Goal: Contribute content: Add original content to the website for others to see

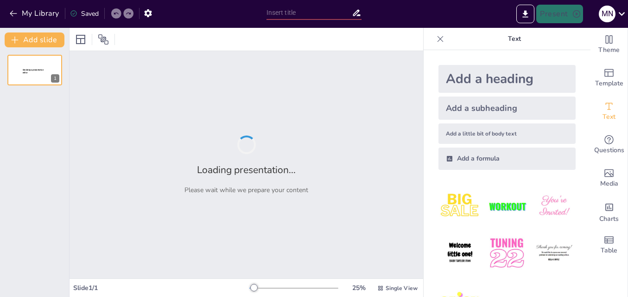
type input "Fortaleciendo la Salud Pública: Importancia del Plan de Contingencia"
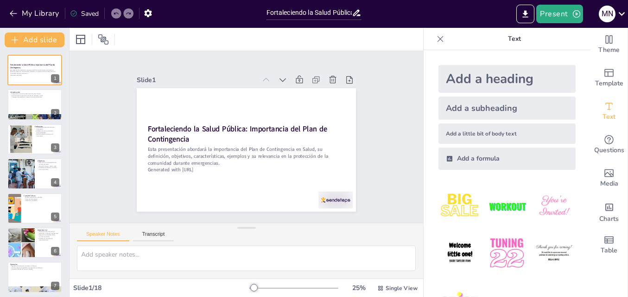
checkbox input "true"
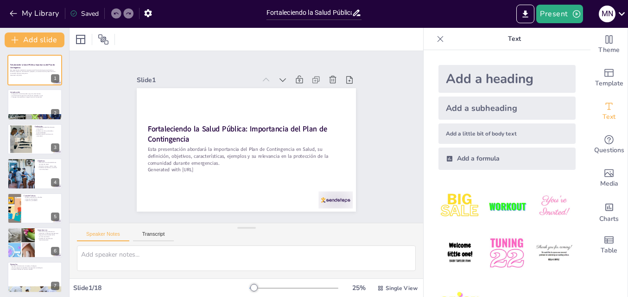
click at [537, 210] on img at bounding box center [554, 206] width 43 height 43
checkbox input "true"
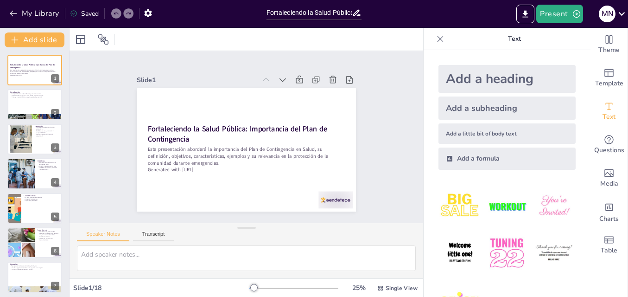
checkbox input "true"
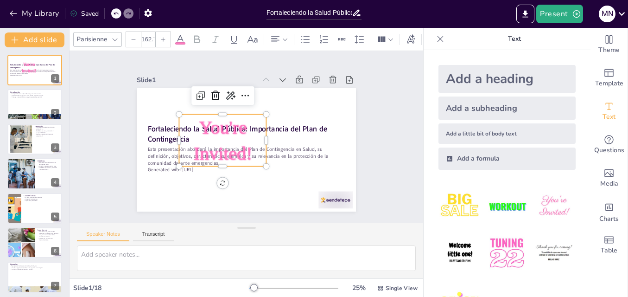
checkbox input "true"
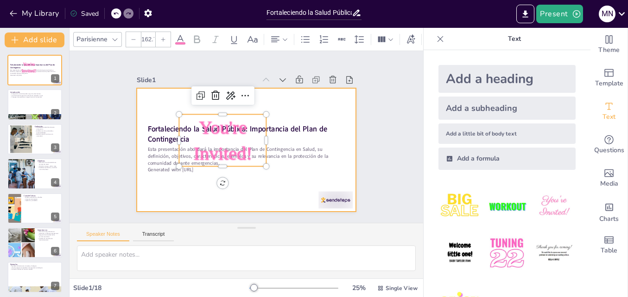
checkbox input "true"
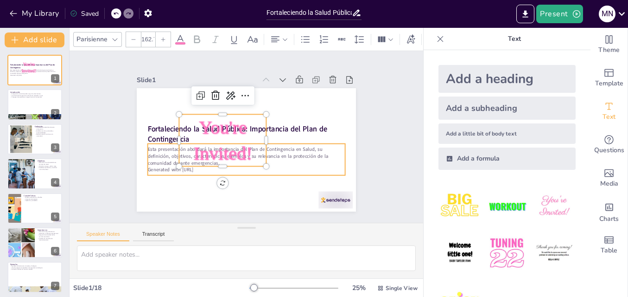
checkbox input "true"
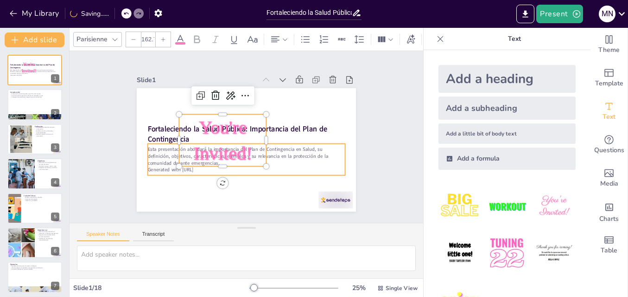
checkbox input "true"
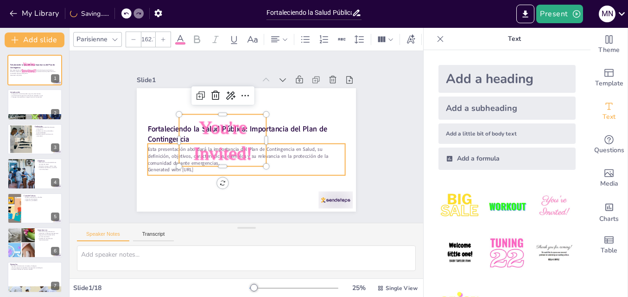
checkbox input "true"
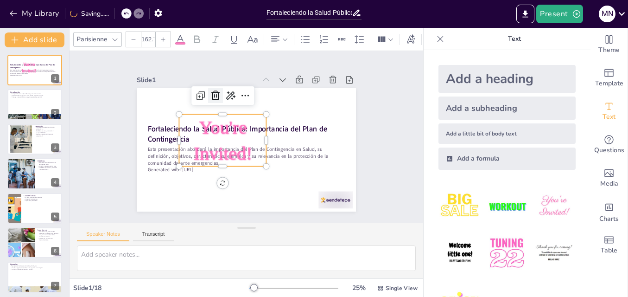
checkbox input "true"
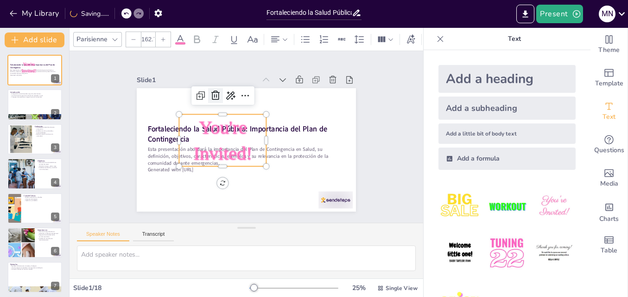
checkbox input "true"
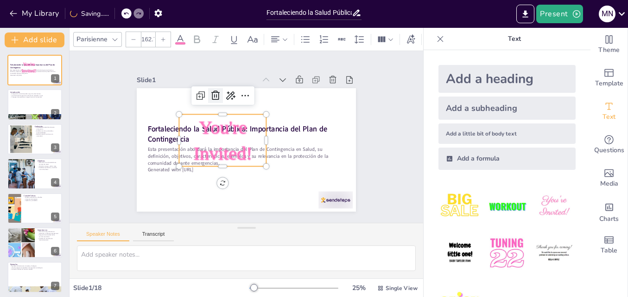
click at [211, 98] on div at bounding box center [215, 95] width 15 height 15
checkbox input "true"
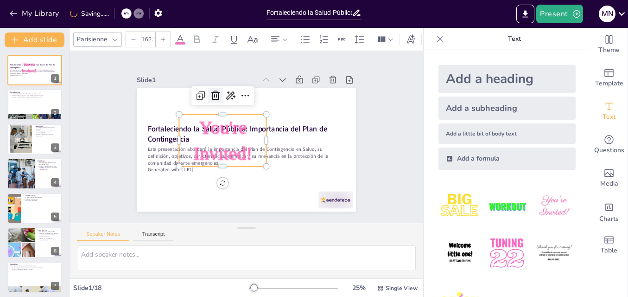
checkbox input "true"
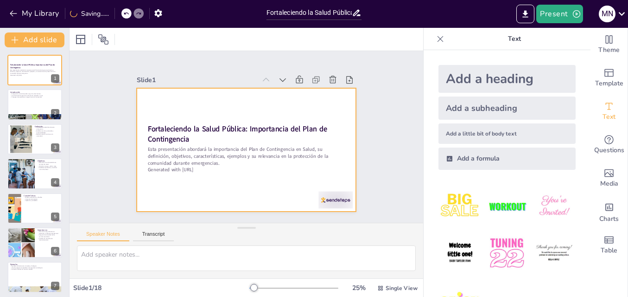
checkbox input "true"
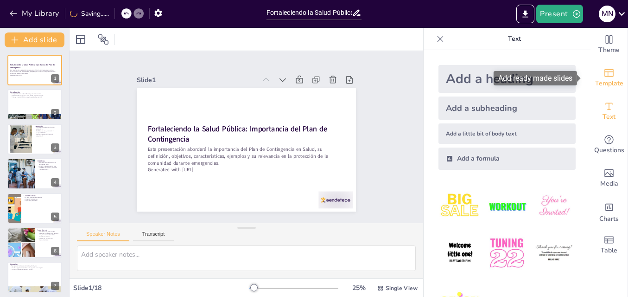
click at [605, 76] on icon "Add ready made slides" at bounding box center [609, 73] width 9 height 8
checkbox input "true"
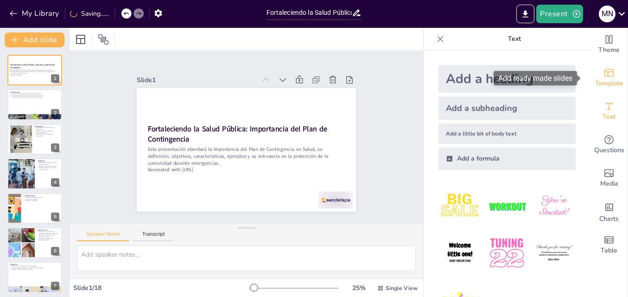
checkbox input "true"
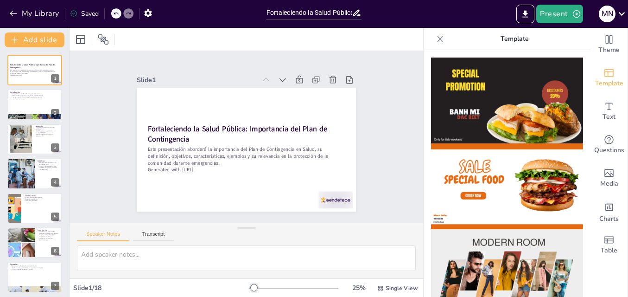
click at [517, 109] on img at bounding box center [507, 101] width 152 height 86
checkbox input "true"
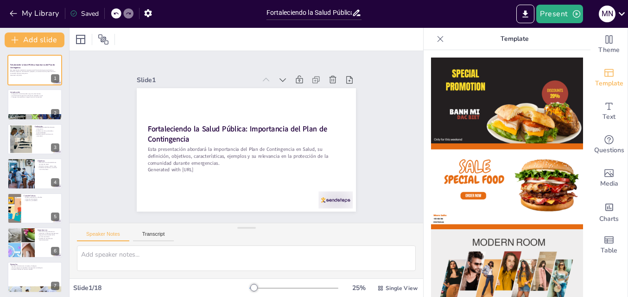
checkbox input "true"
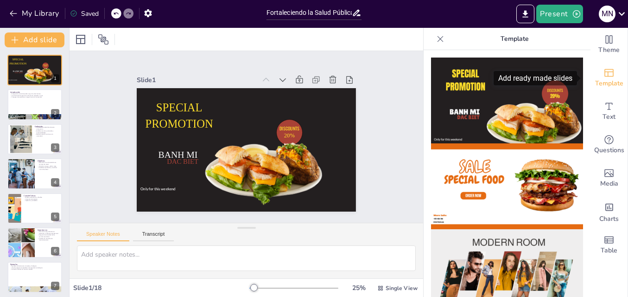
checkbox input "true"
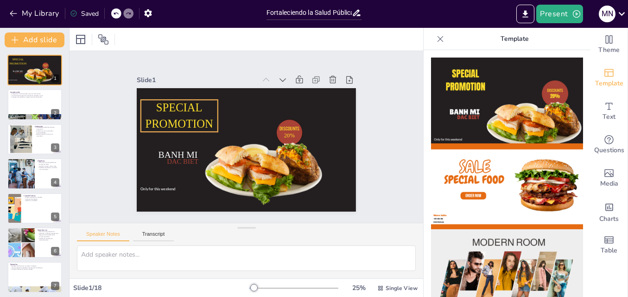
checkbox input "true"
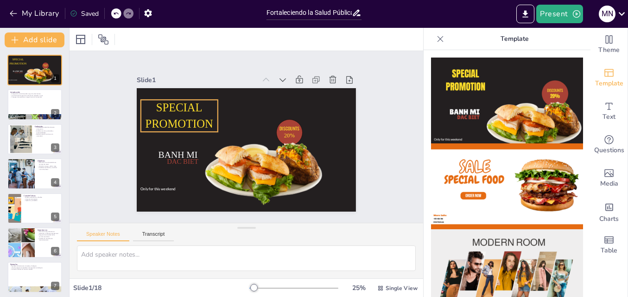
checkbox input "true"
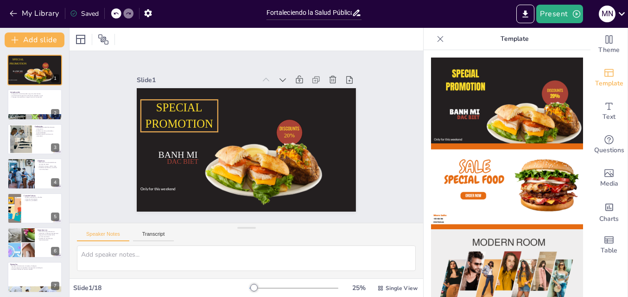
checkbox input "true"
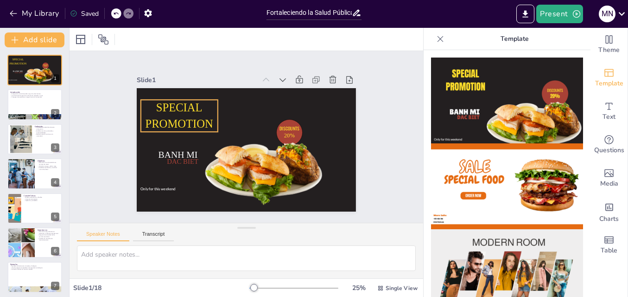
checkbox input "true"
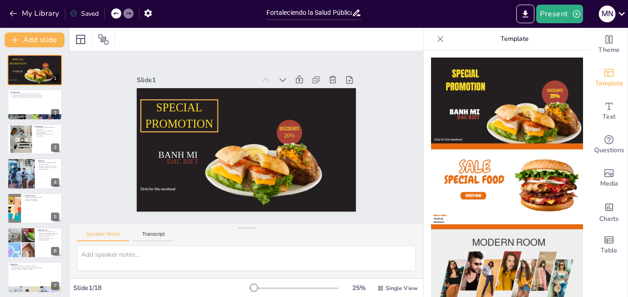
checkbox input "true"
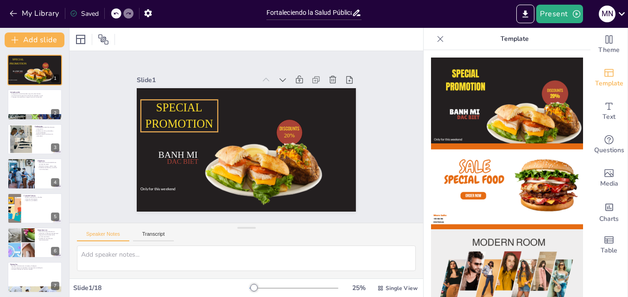
checkbox input "true"
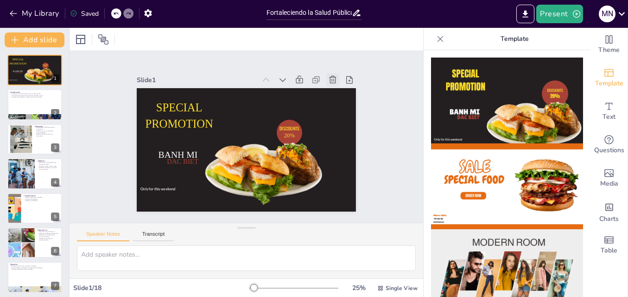
click at [328, 77] on icon at bounding box center [332, 79] width 9 height 9
type textarea "Comprender las diferentes fuentes de emergencias en salud es fundamental para l…"
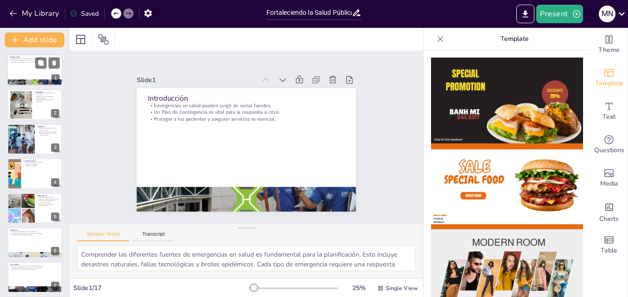
checkbox input "true"
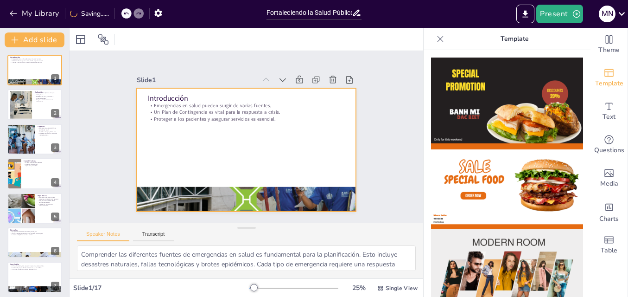
checkbox input "true"
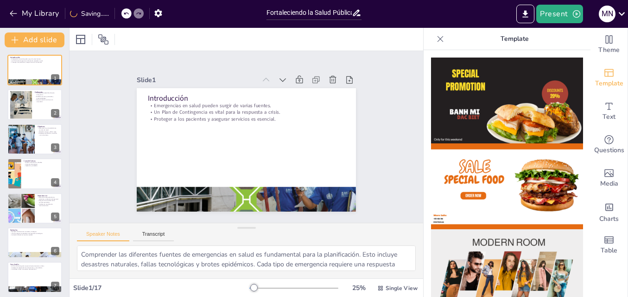
checkbox input "true"
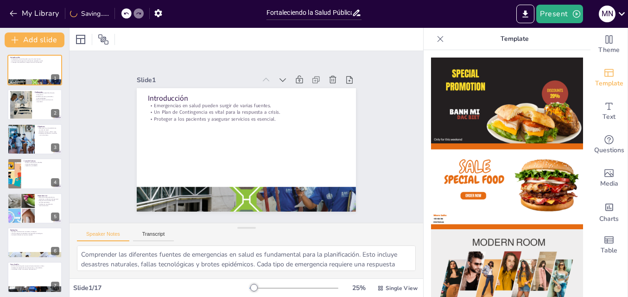
checkbox input "true"
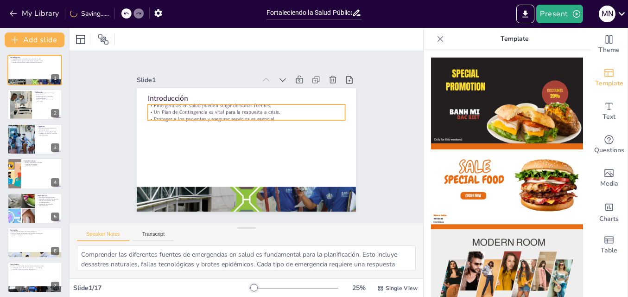
checkbox input "true"
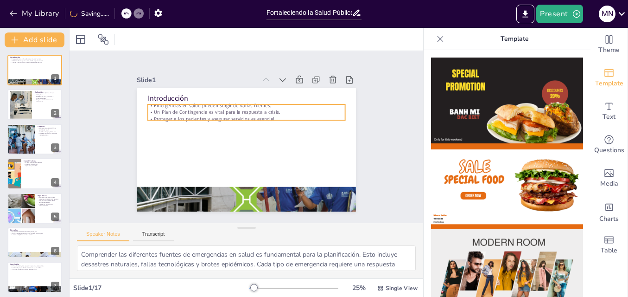
checkbox input "true"
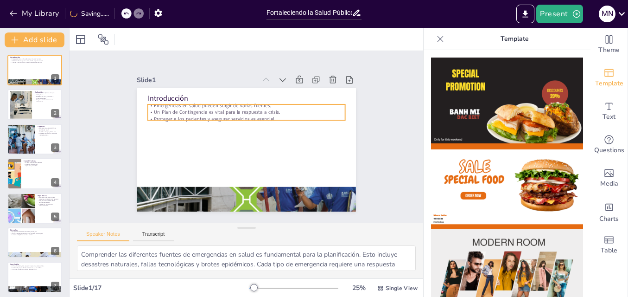
checkbox input "true"
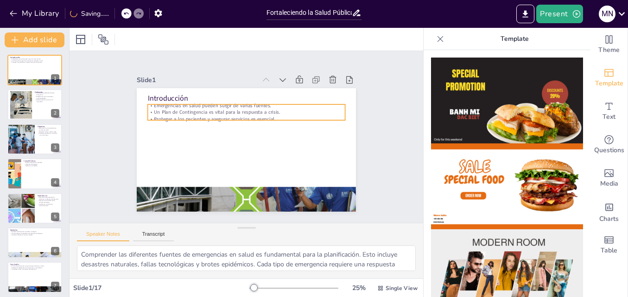
click at [185, 109] on p "Un Plan de Contingencia es vital para la respuesta a crisis." at bounding box center [247, 112] width 198 height 7
checkbox input "true"
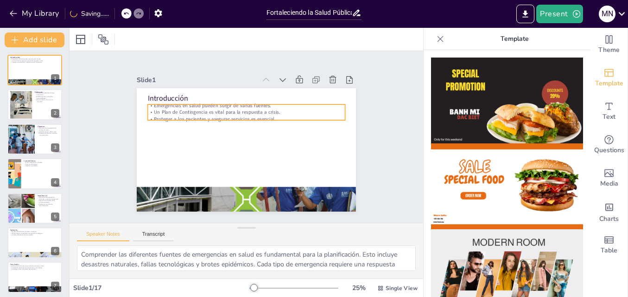
checkbox input "true"
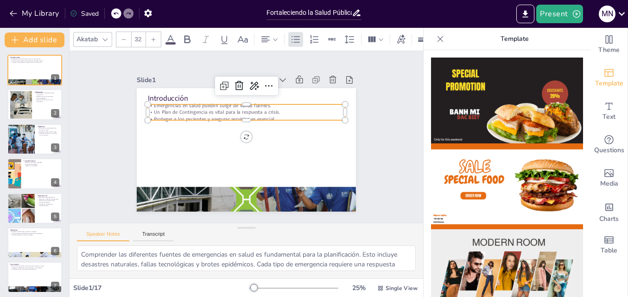
checkbox input "true"
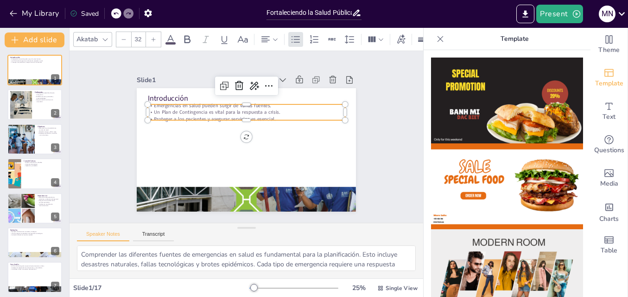
checkbox input "true"
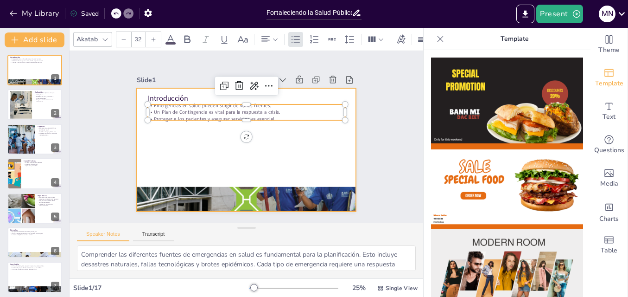
checkbox input "true"
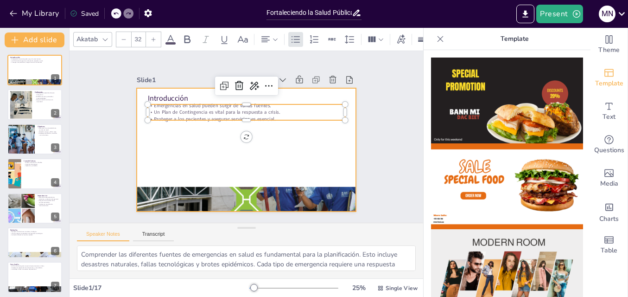
checkbox input "true"
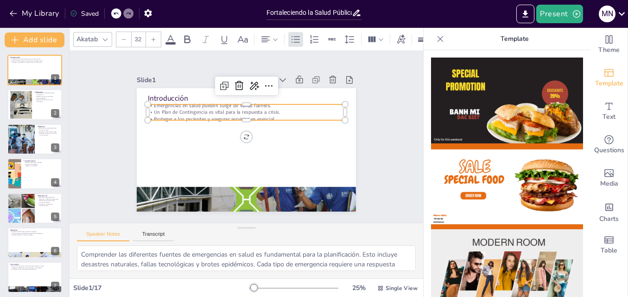
checkbox input "true"
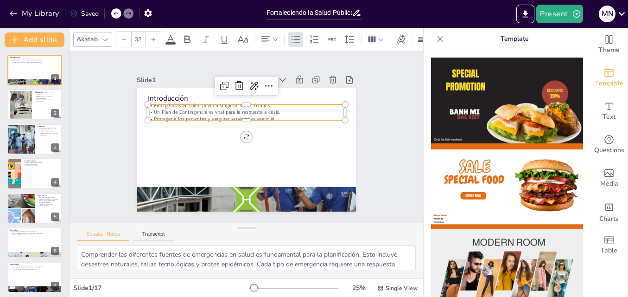
checkbox input "true"
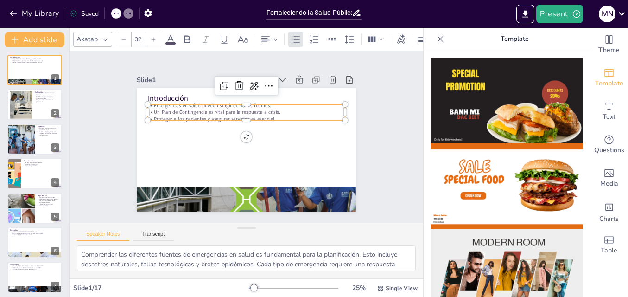
checkbox input "true"
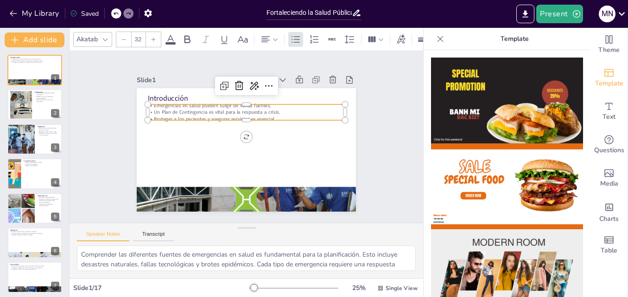
checkbox input "true"
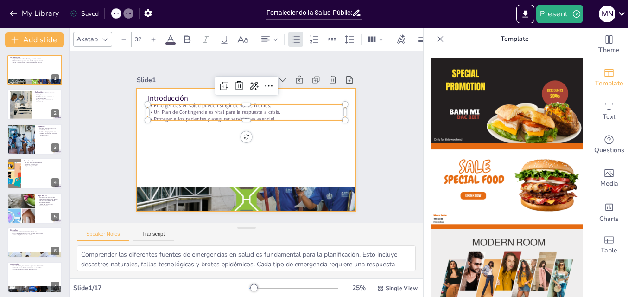
checkbox input "true"
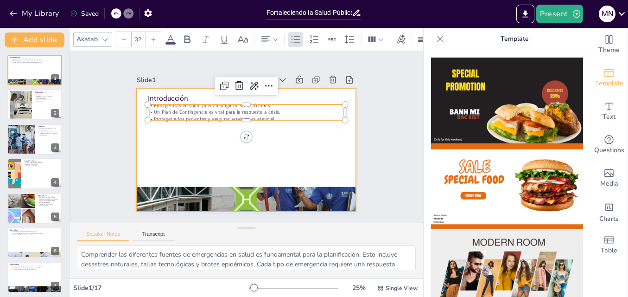
checkbox input "true"
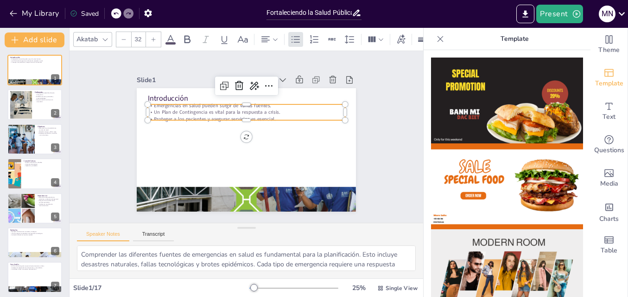
checkbox input "true"
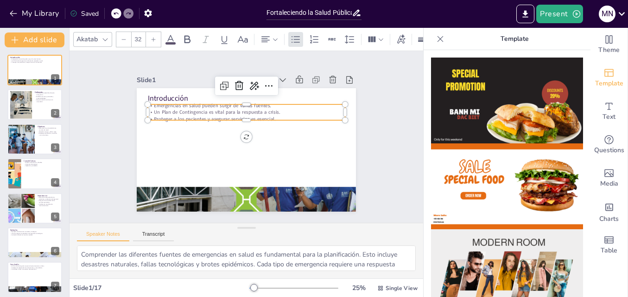
checkbox input "true"
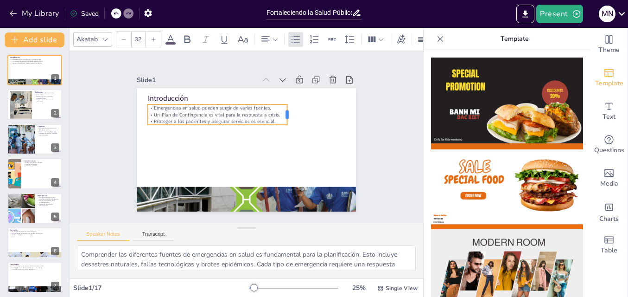
drag, startPoint x: 339, startPoint y: 108, endPoint x: 276, endPoint y: 115, distance: 62.5
click at [288, 115] on div at bounding box center [293, 119] width 10 height 21
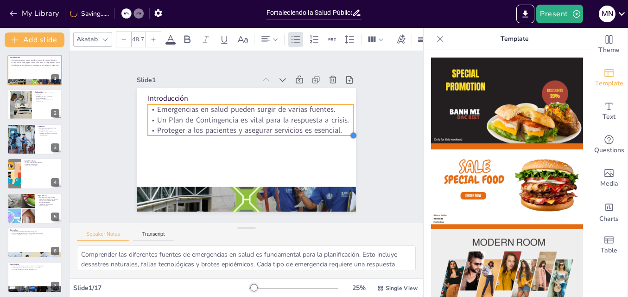
drag, startPoint x: 277, startPoint y: 121, endPoint x: 261, endPoint y: 132, distance: 19.0
click at [261, 132] on div "Introducción Emergencias en salud pueden surgir de varias fuentes. Un Plan de C…" at bounding box center [246, 149] width 219 height 123
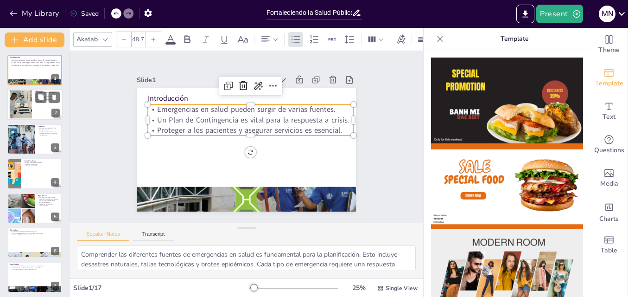
click at [35, 112] on div at bounding box center [35, 105] width 56 height 32
